Goal: Contribute content: Add original content to the website for others to see

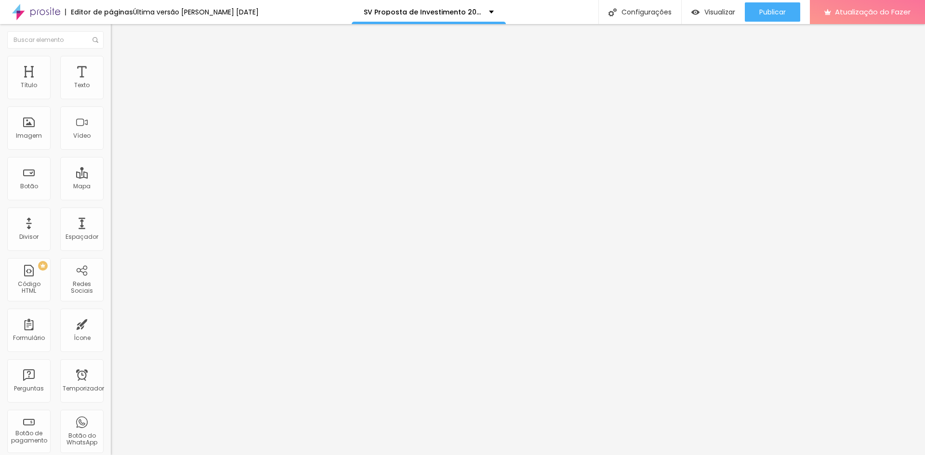
click at [117, 83] on font "Trocar imagem" at bounding box center [140, 79] width 47 height 8
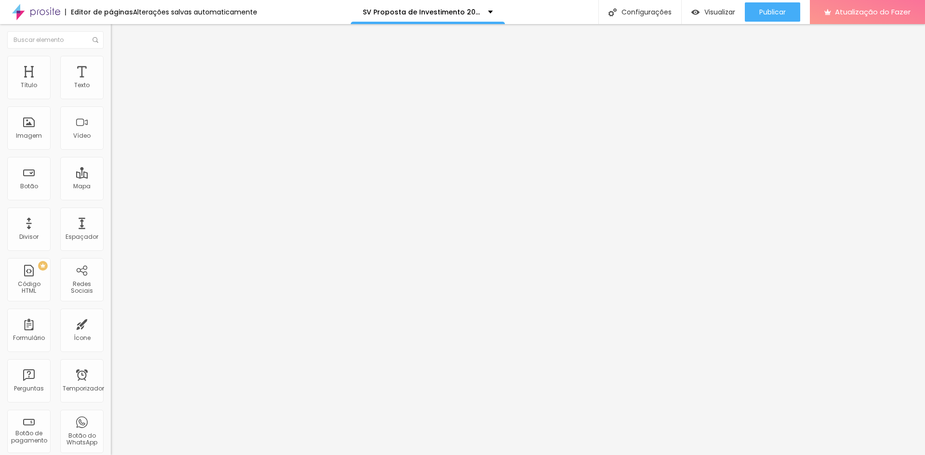
click at [111, 151] on span "Original" at bounding box center [122, 147] width 23 height 8
click at [111, 162] on span "Padrão" at bounding box center [122, 158] width 22 height 8
click at [111, 172] on font "Quadrado" at bounding box center [126, 167] width 31 height 8
click at [788, 14] on button "Publicar" at bounding box center [772, 11] width 55 height 19
click at [111, 62] on li "Avançado" at bounding box center [166, 61] width 111 height 10
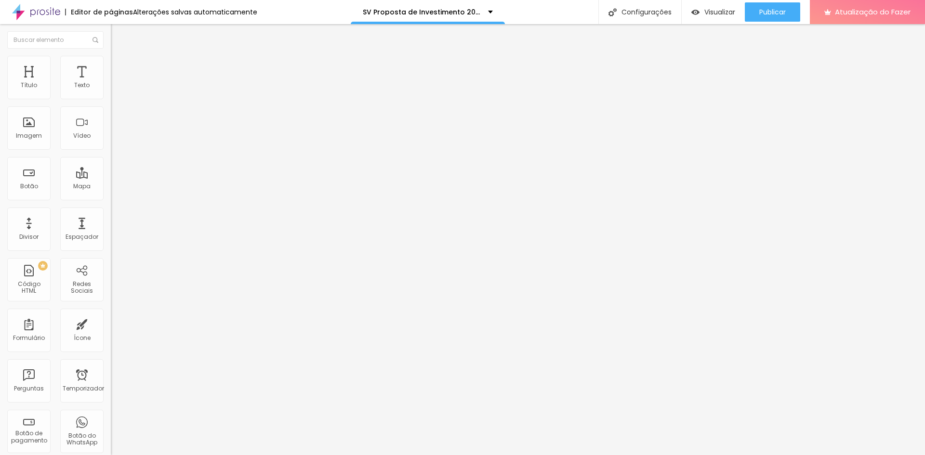
type input "0.6"
type input "0.7"
type input "0.8"
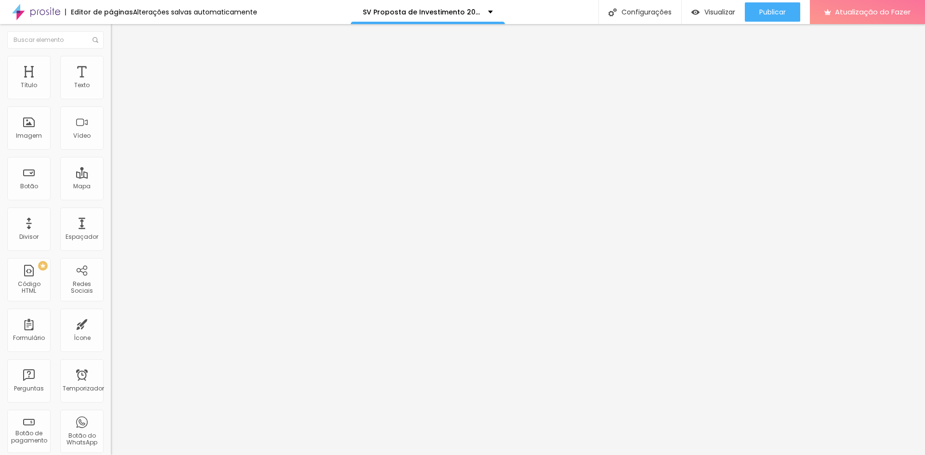
type input "0.8"
type input "0.9"
type input "1"
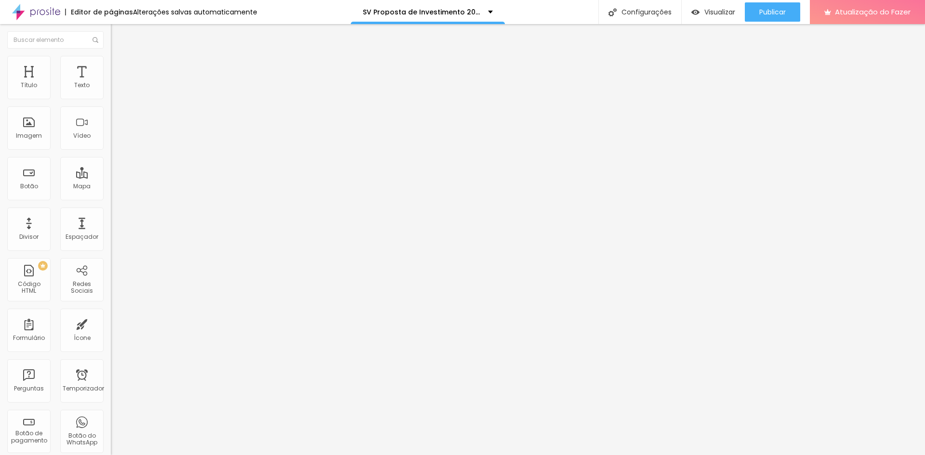
type input "1.1"
type input "1"
type input "0.8"
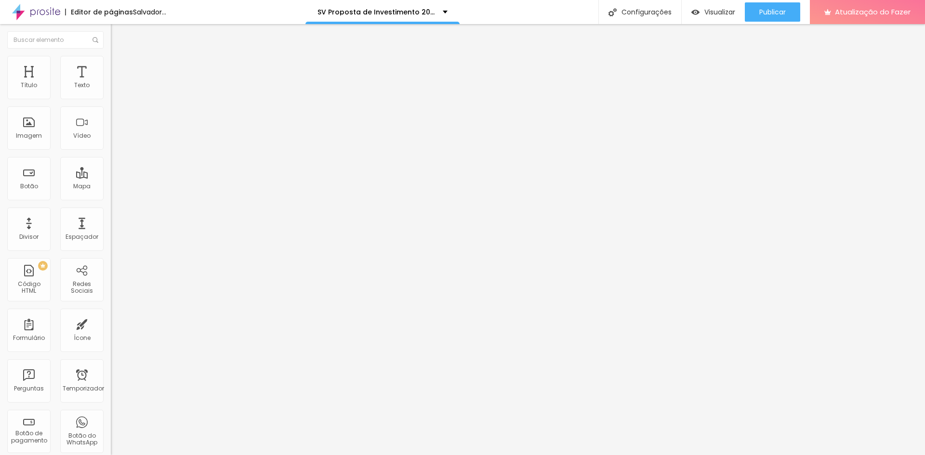
type input "0.8"
click at [111, 314] on input "range" at bounding box center [142, 318] width 62 height 8
click at [111, 450] on input "range" at bounding box center [142, 454] width 62 height 8
type input "0"
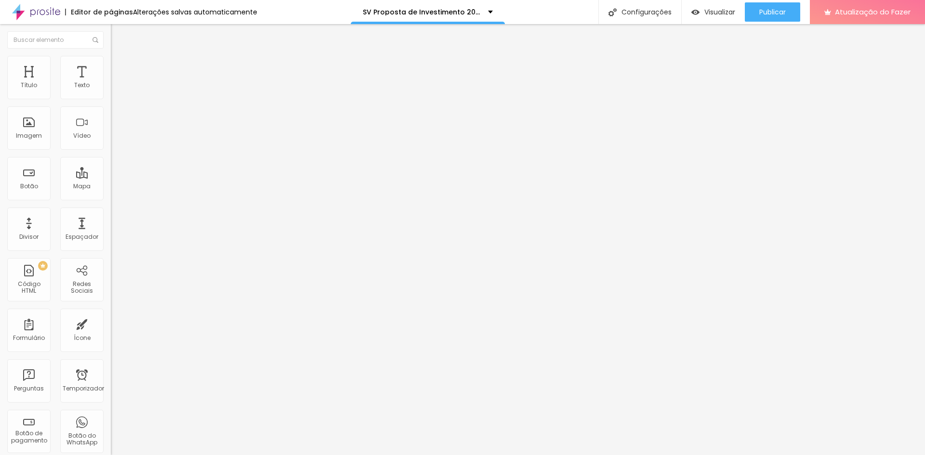
drag, startPoint x: 26, startPoint y: 112, endPoint x: 9, endPoint y: 115, distance: 18.1
type input "0"
click at [111, 314] on input "range" at bounding box center [142, 318] width 62 height 8
click at [111, 60] on img at bounding box center [115, 60] width 9 height 9
click at [111, 322] on input "10" at bounding box center [131, 327] width 41 height 10
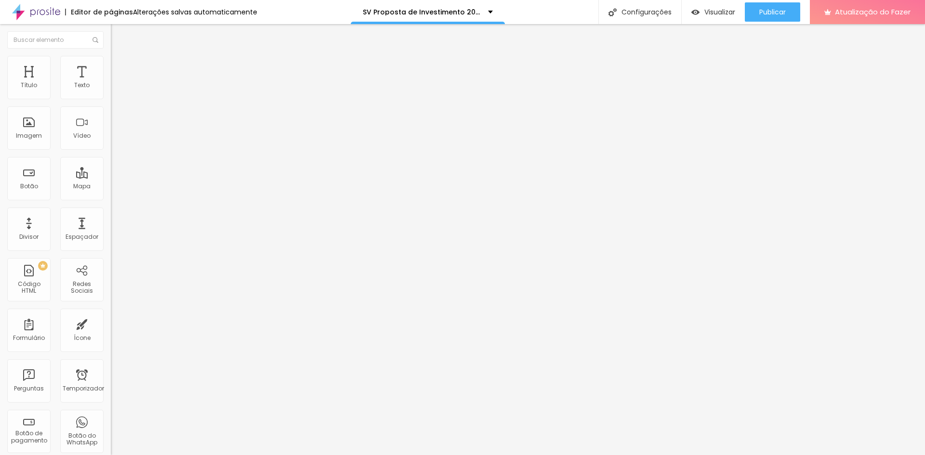
type input "1"
type input "14"
click at [764, 11] on font "Publicar" at bounding box center [772, 12] width 26 height 10
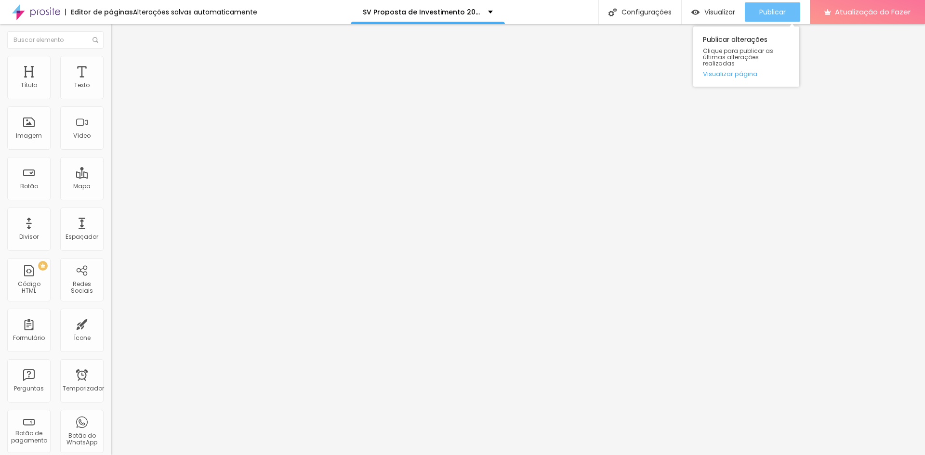
click at [768, 16] on font "Publicar" at bounding box center [772, 12] width 26 height 10
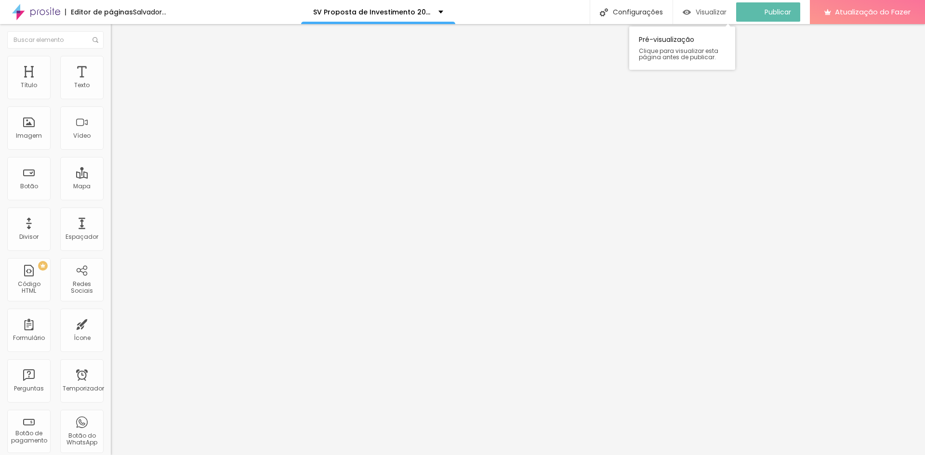
click at [718, 13] on font "Visualizar" at bounding box center [711, 12] width 31 height 10
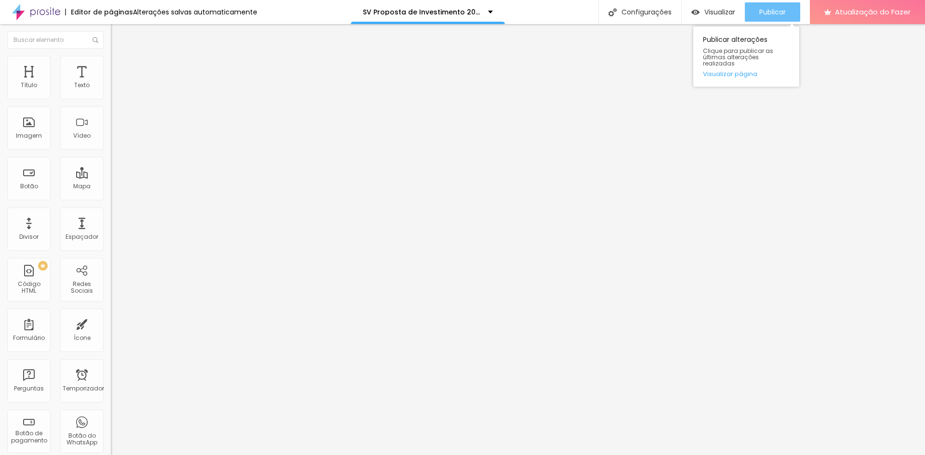
click at [780, 8] on font "Publicar" at bounding box center [772, 12] width 26 height 10
